Goal: Navigation & Orientation: Find specific page/section

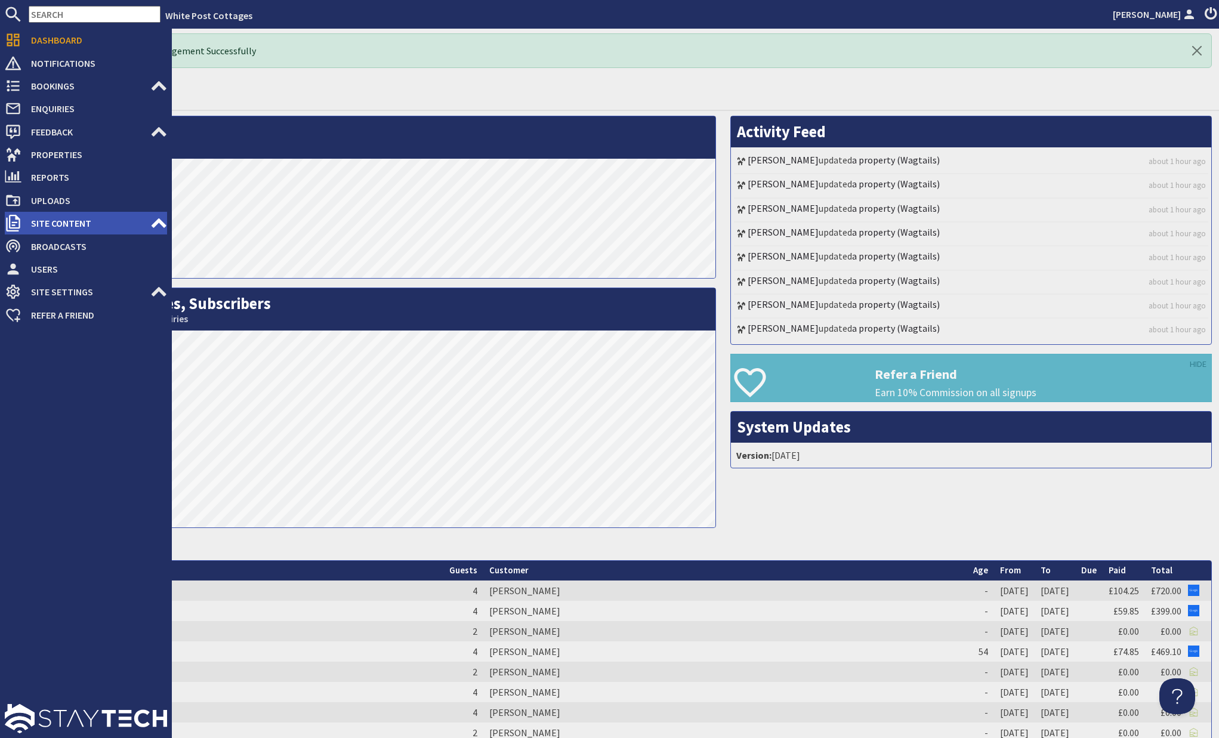
click at [160, 220] on use at bounding box center [158, 223] width 15 height 10
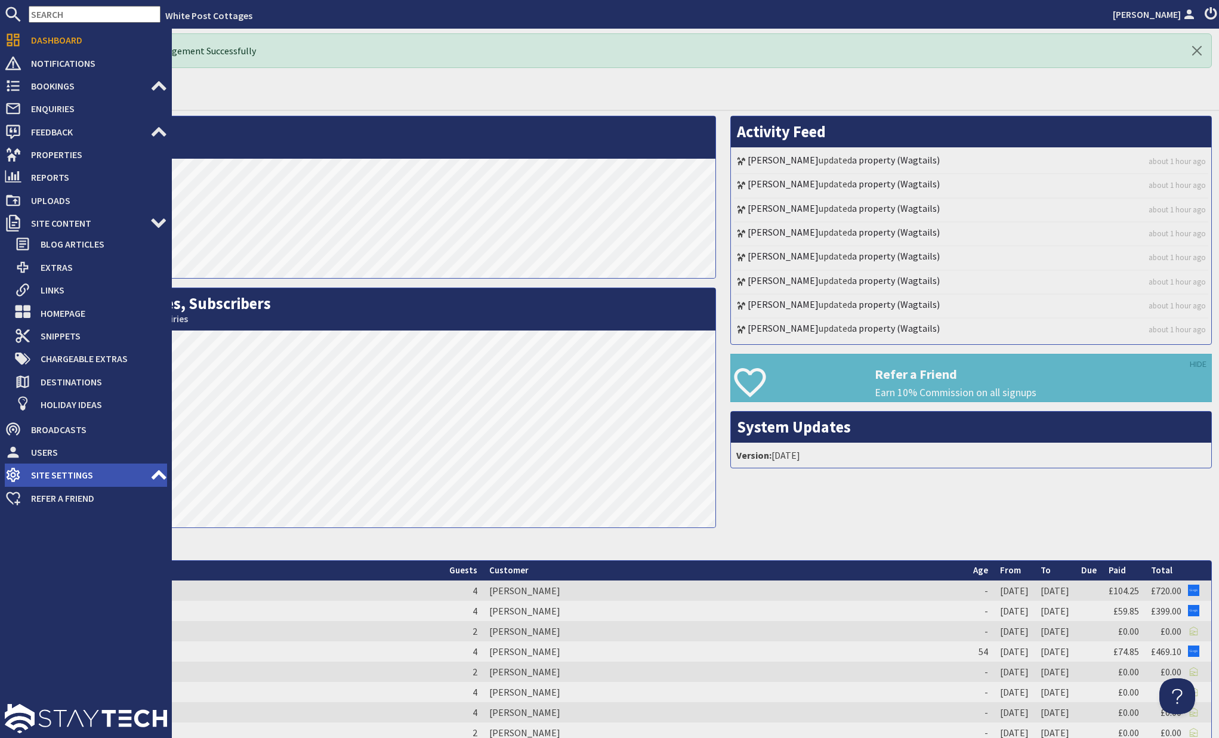
click at [153, 475] on icon at bounding box center [158, 474] width 17 height 17
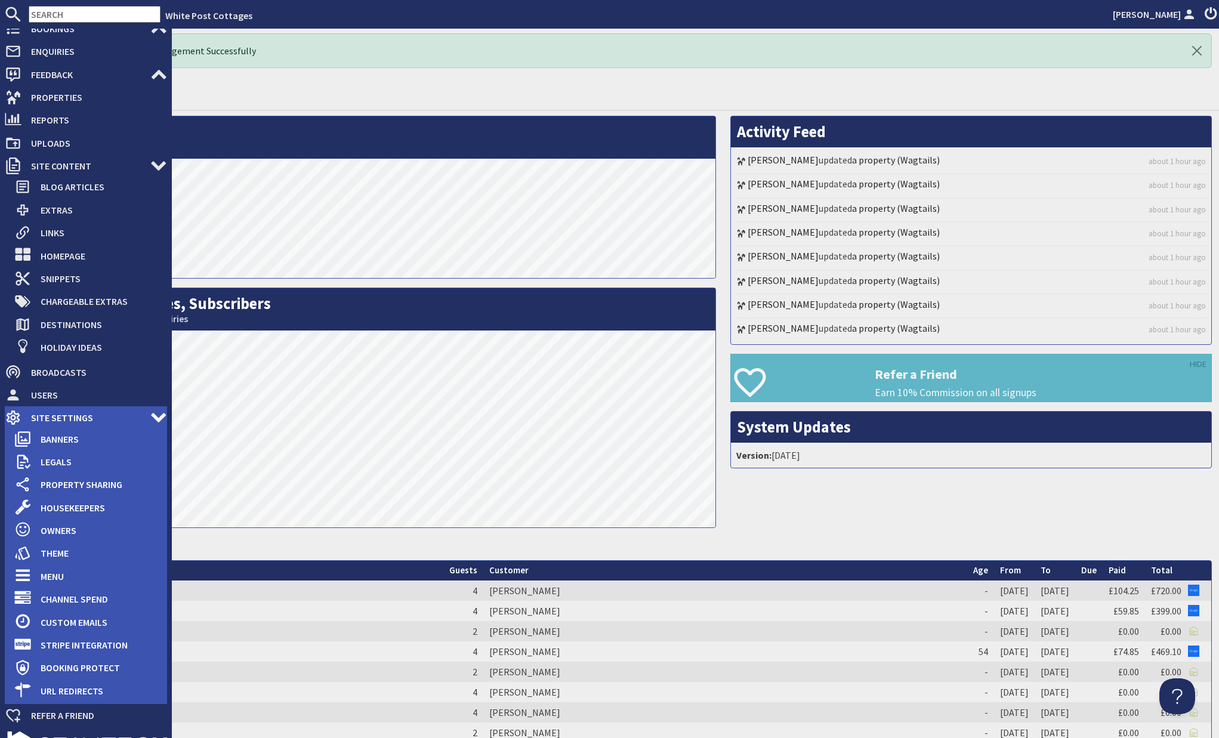
scroll to position [85, 0]
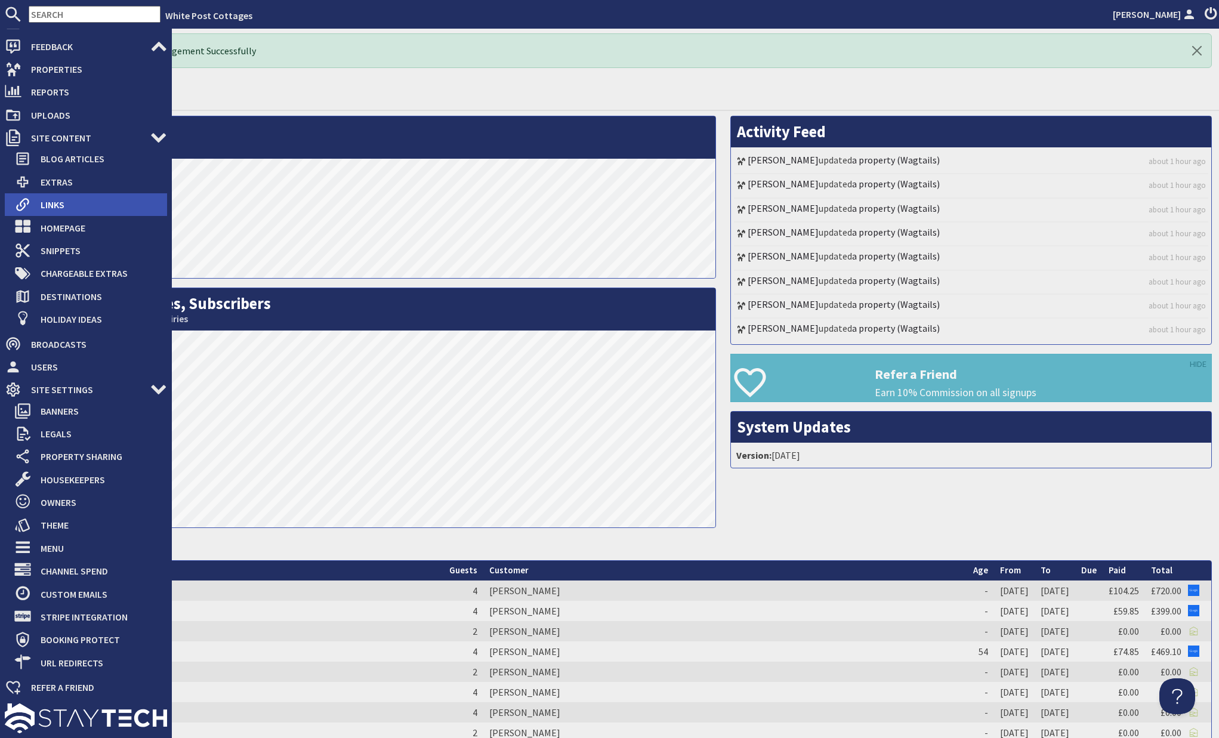
click at [52, 202] on span "Links" at bounding box center [99, 204] width 136 height 19
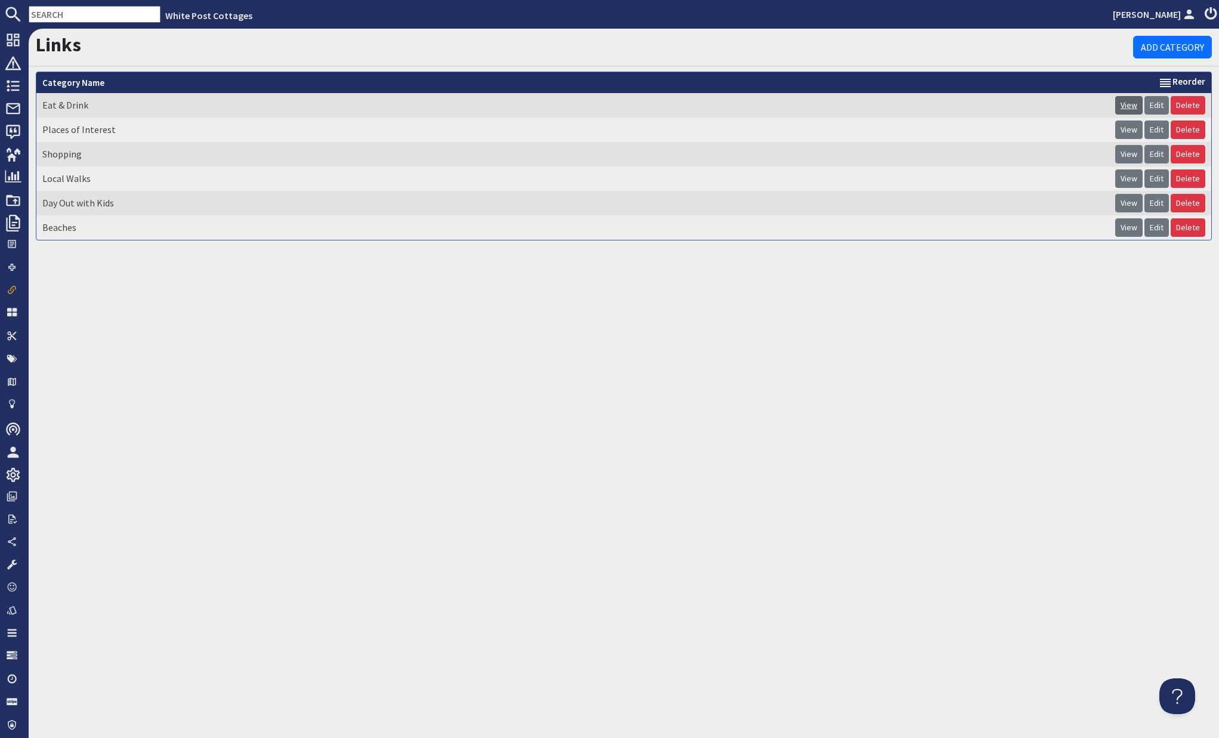
click at [1130, 105] on link "View" at bounding box center [1128, 105] width 27 height 18
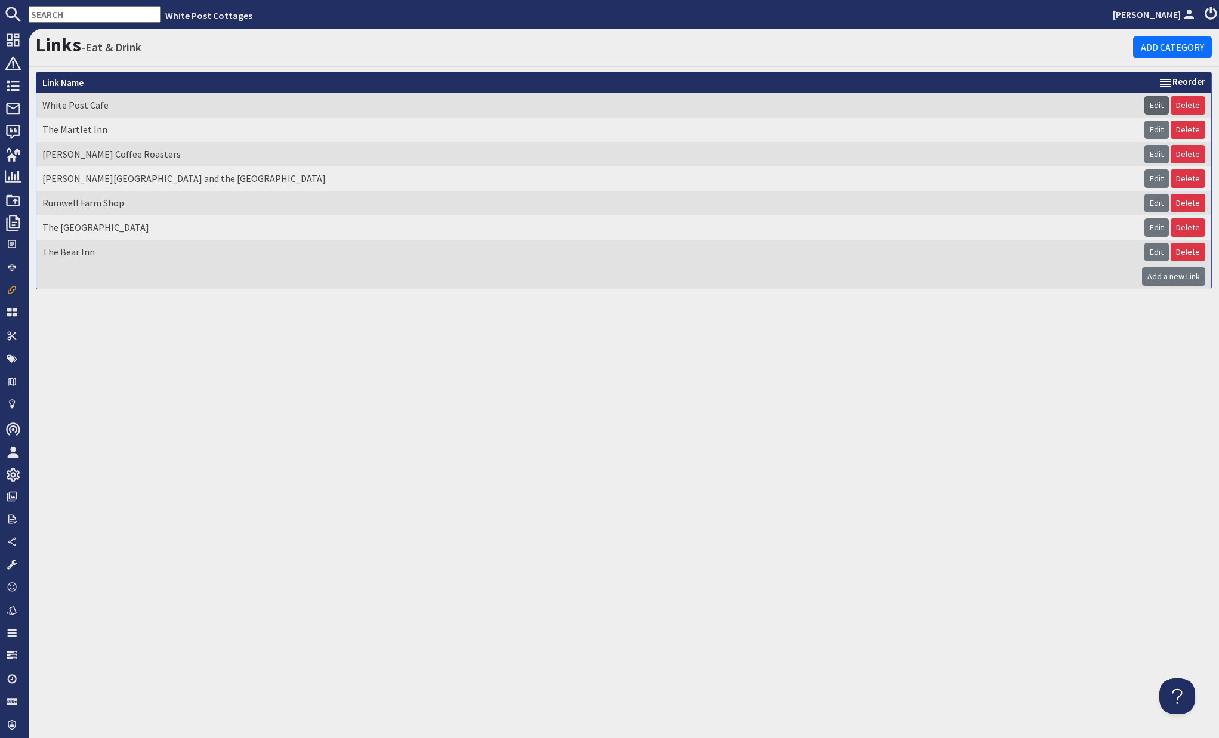
click at [1156, 104] on link "Edit" at bounding box center [1156, 105] width 24 height 18
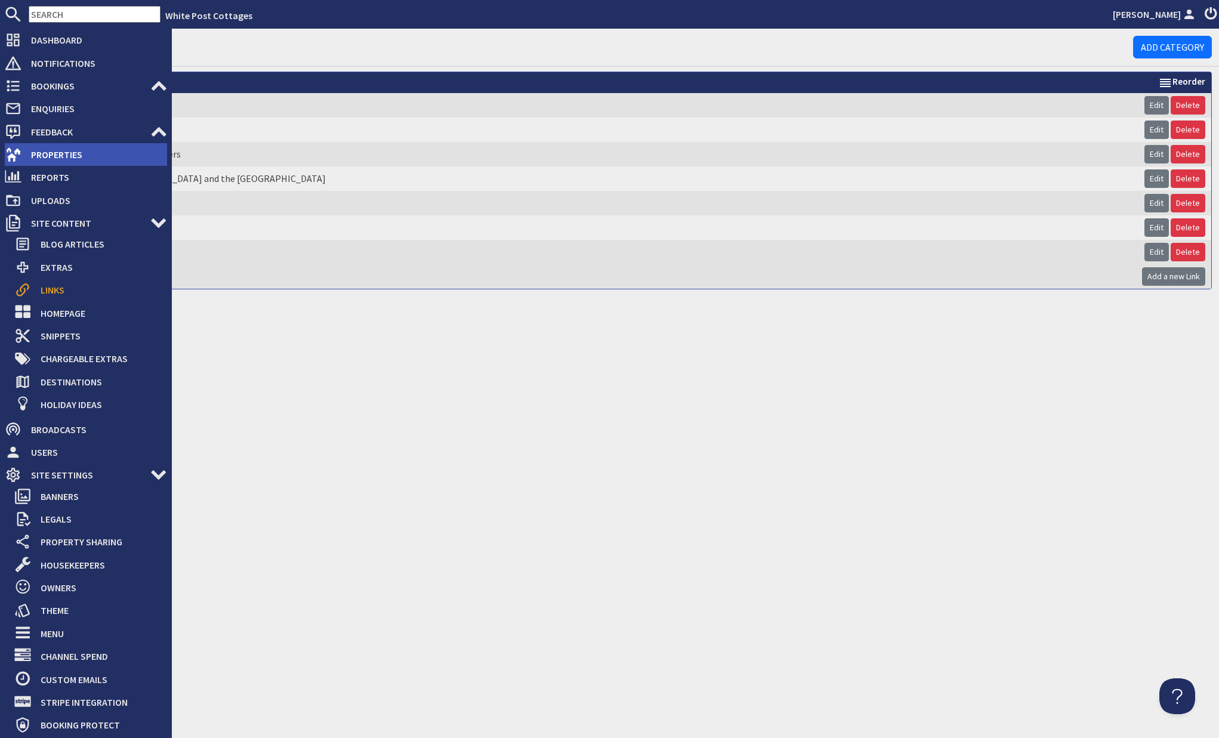
click at [41, 160] on span "Properties" at bounding box center [94, 154] width 146 height 19
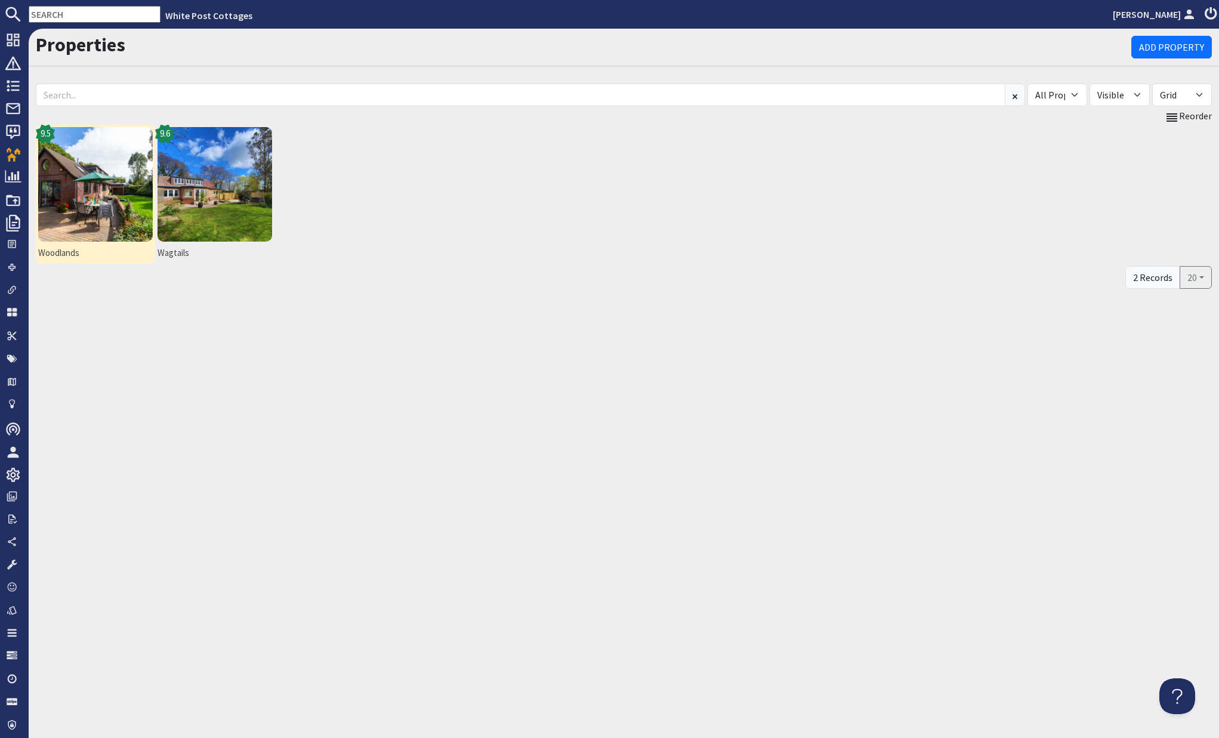
click at [98, 183] on img at bounding box center [95, 184] width 115 height 115
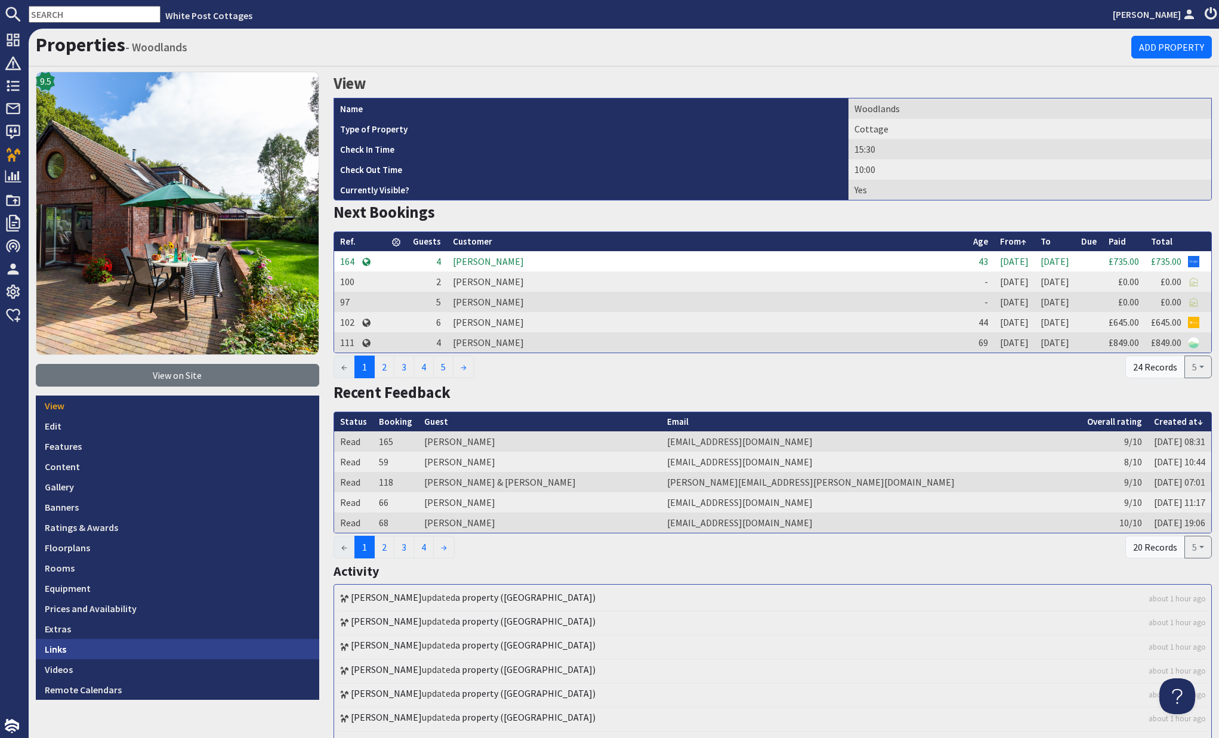
click at [50, 646] on link "Links" at bounding box center [177, 649] width 283 height 20
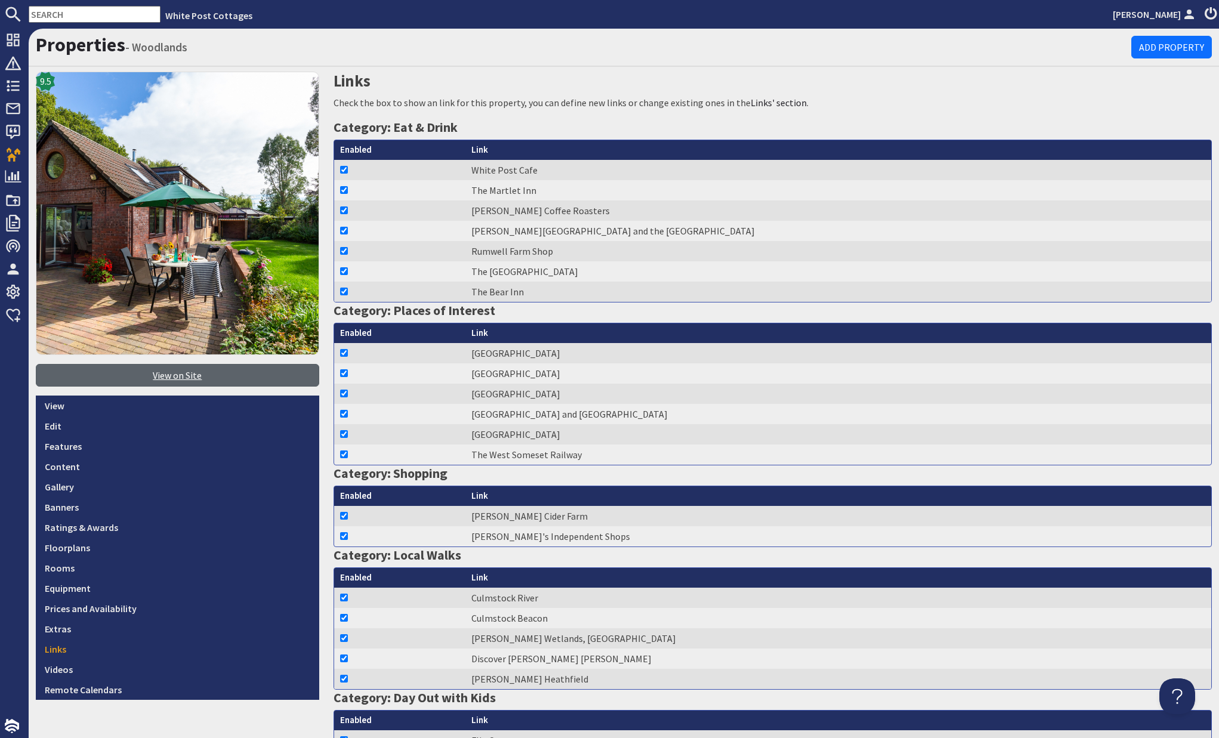
click at [180, 373] on link "View on Site" at bounding box center [177, 375] width 283 height 23
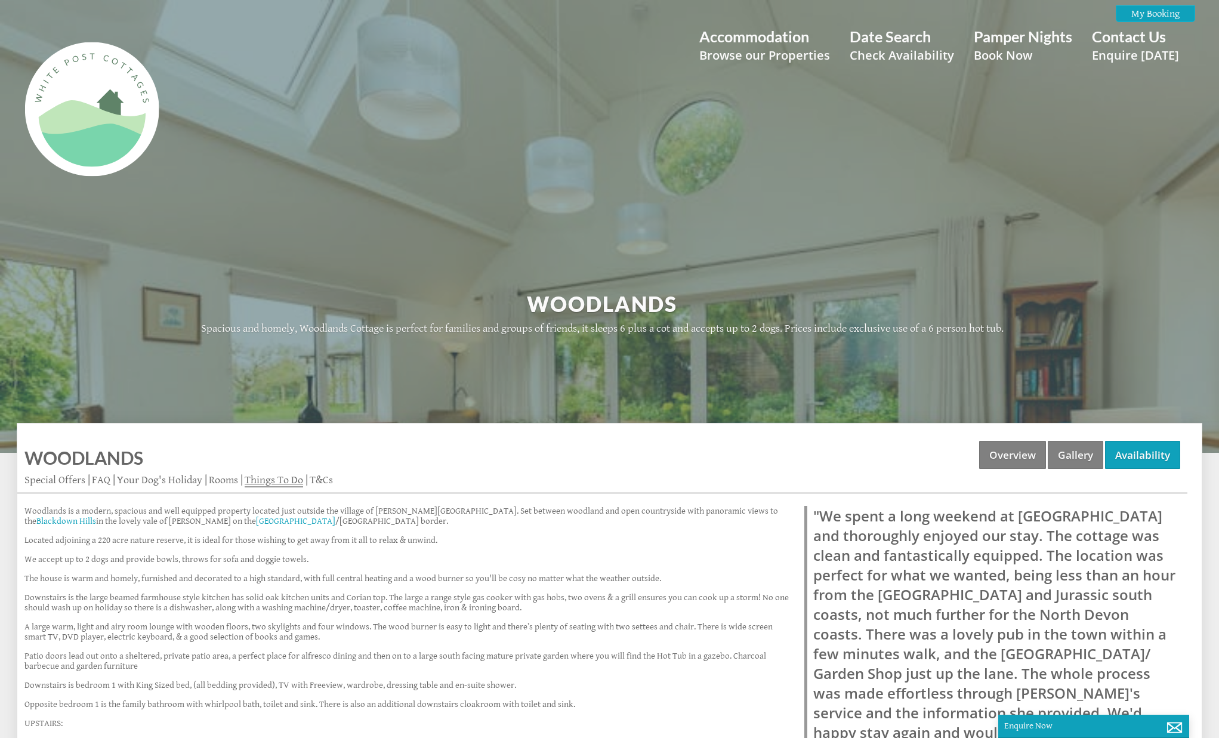
click at [292, 483] on link "Things To Do" at bounding box center [274, 481] width 58 height 14
